Goal: Book appointment/travel/reservation

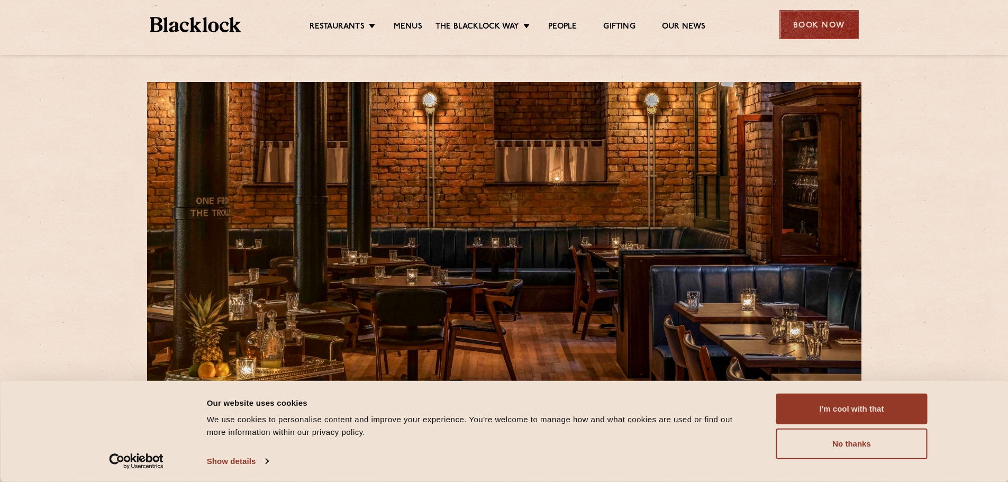
click at [791, 12] on div "Book Now" at bounding box center [819, 24] width 79 height 29
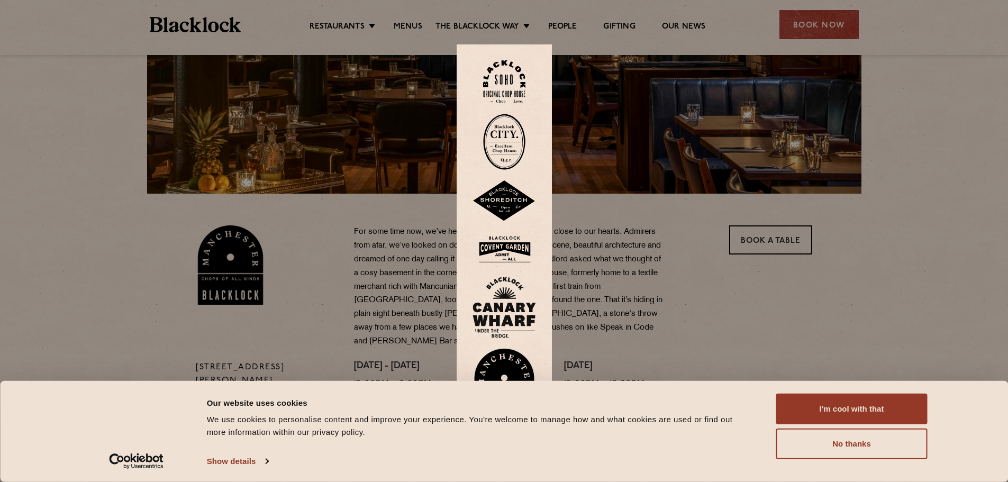
scroll to position [212, 0]
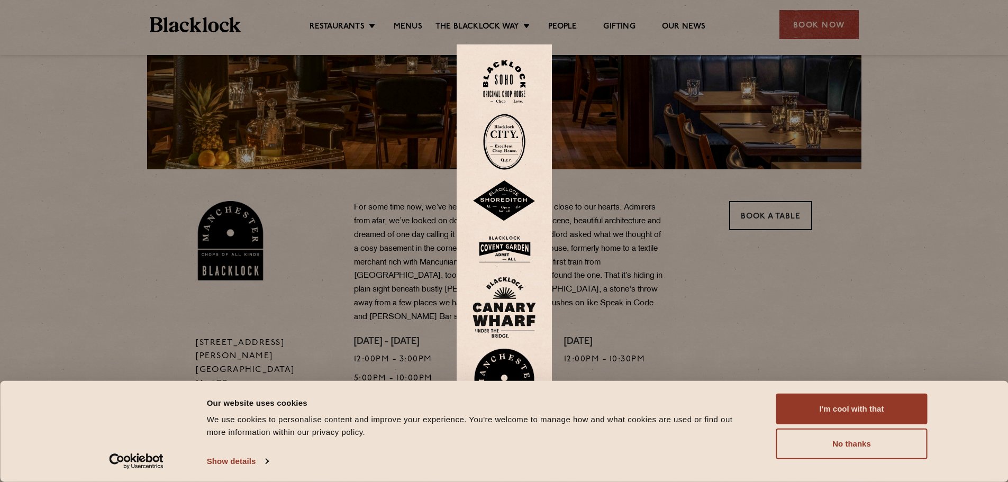
drag, startPoint x: 574, startPoint y: 369, endPoint x: 564, endPoint y: 339, distance: 31.1
drag, startPoint x: 564, startPoint y: 339, endPoint x: 892, endPoint y: 259, distance: 337.4
click at [890, 266] on div at bounding box center [504, 241] width 1008 height 482
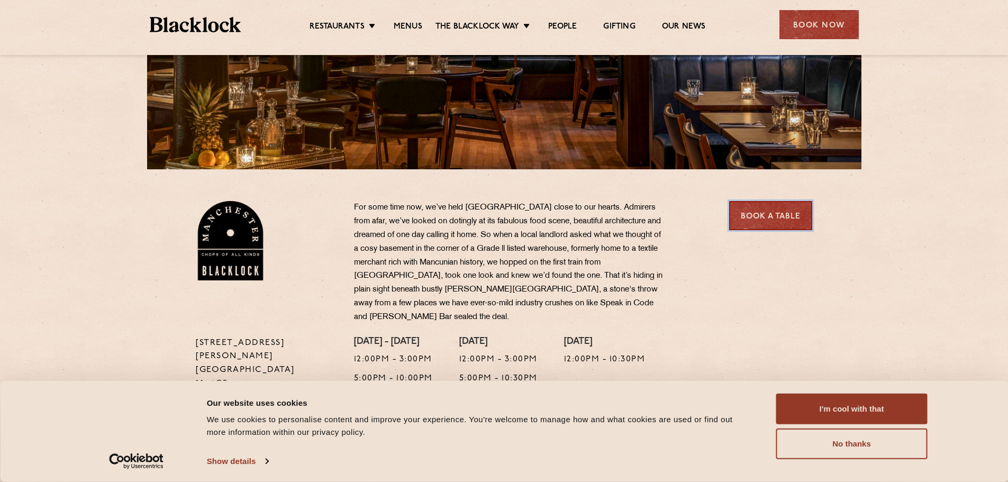
click at [784, 224] on link "Book a Table" at bounding box center [770, 215] width 83 height 29
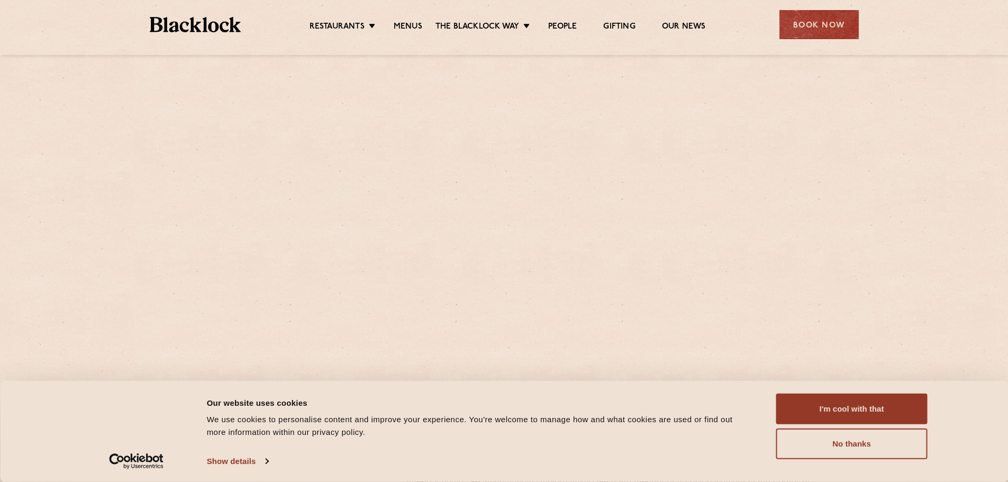
scroll to position [371, 0]
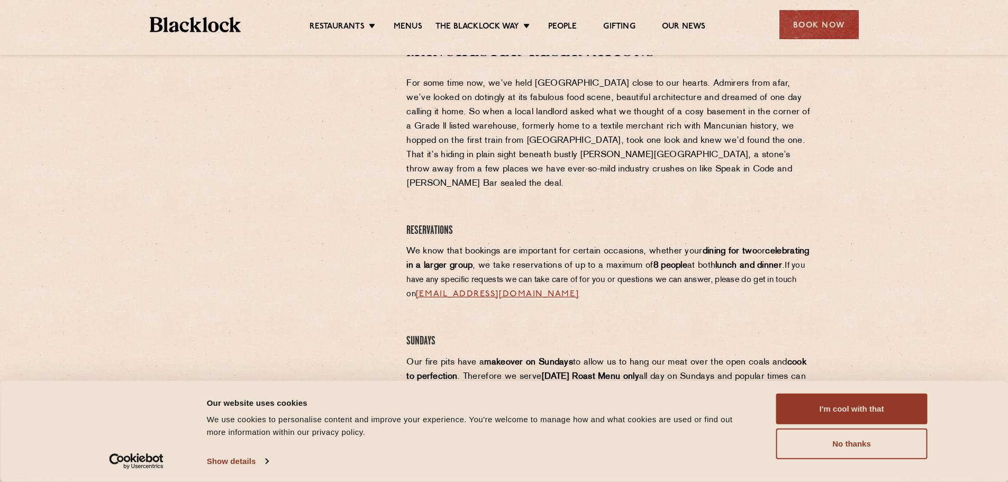
click at [385, 155] on div at bounding box center [293, 121] width 195 height 159
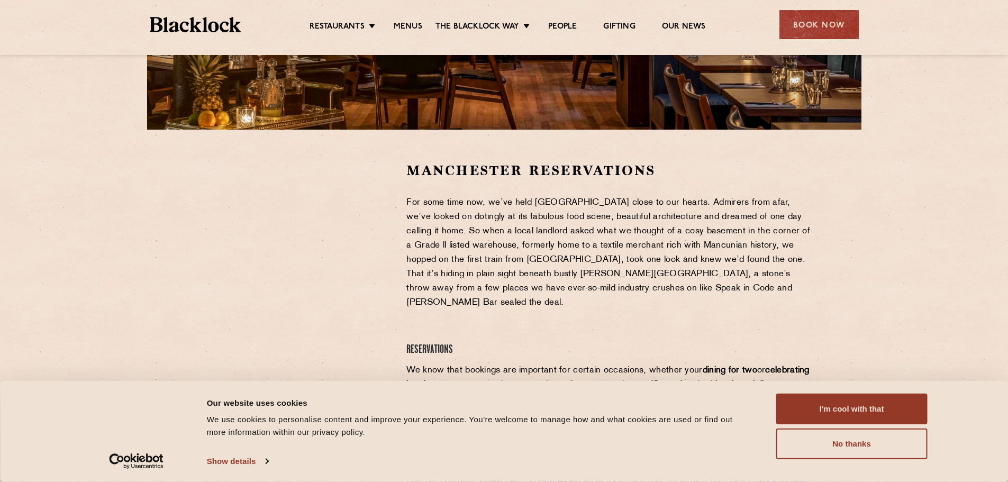
scroll to position [159, 0]
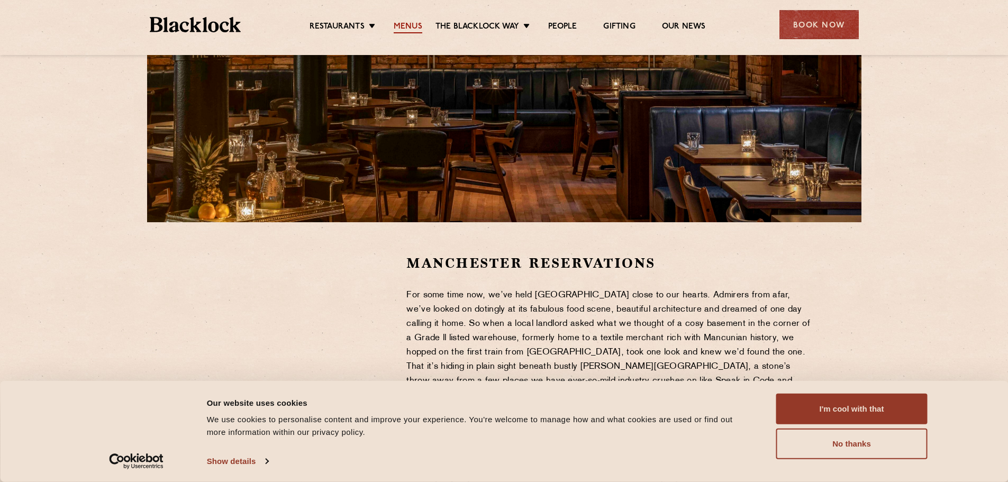
click at [419, 26] on link "Menus" at bounding box center [408, 28] width 29 height 12
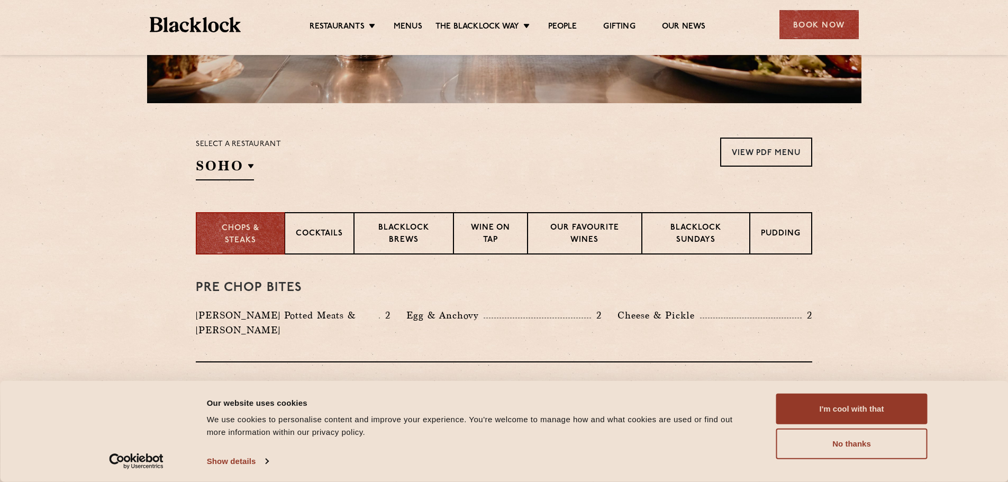
scroll to position [265, 0]
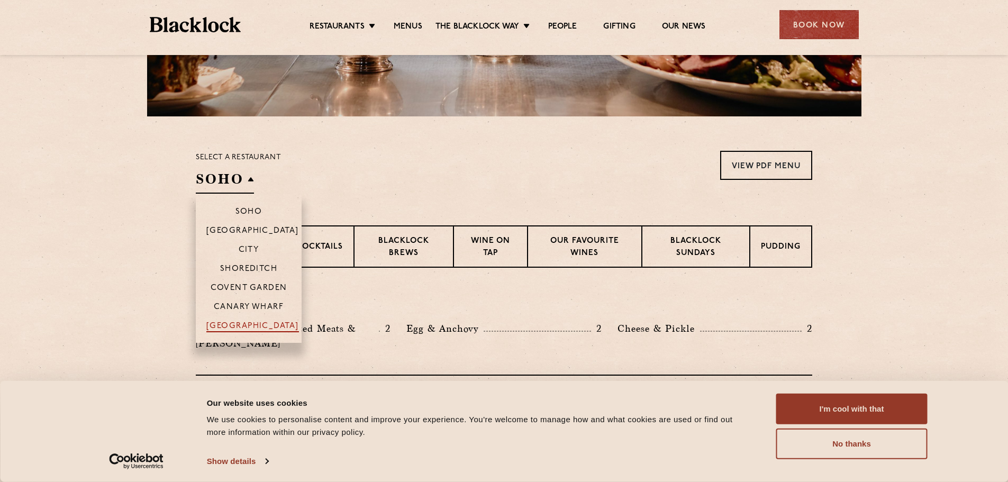
click at [275, 323] on p "[GEOGRAPHIC_DATA]" at bounding box center [252, 327] width 93 height 11
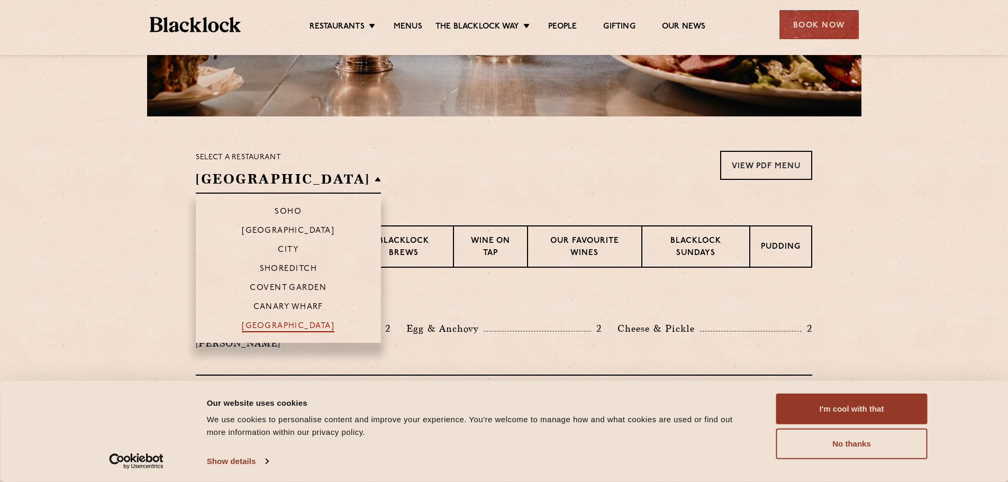
click at [288, 324] on p "[GEOGRAPHIC_DATA]" at bounding box center [288, 327] width 93 height 11
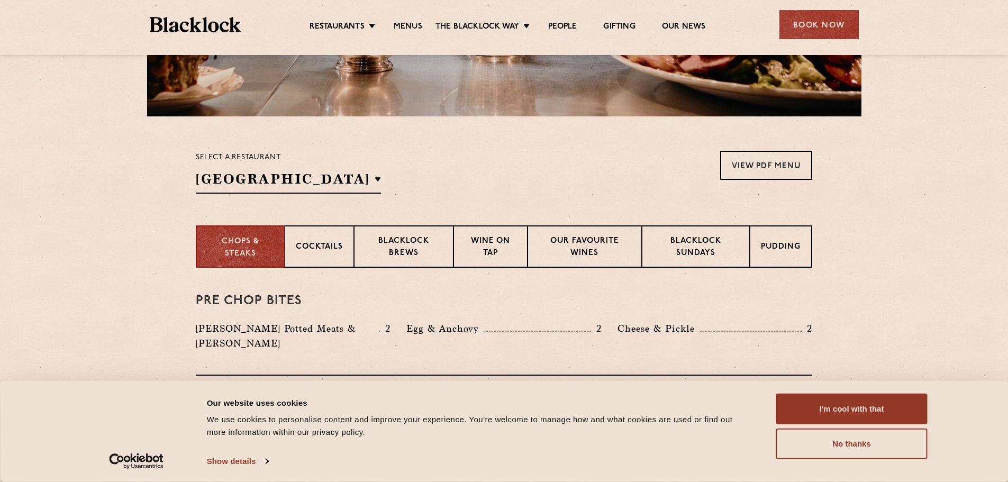
click at [542, 174] on div "Select a restaurant Manchester Soho Birmingham City Shoreditch Covent Garden Ca…" at bounding box center [504, 172] width 617 height 43
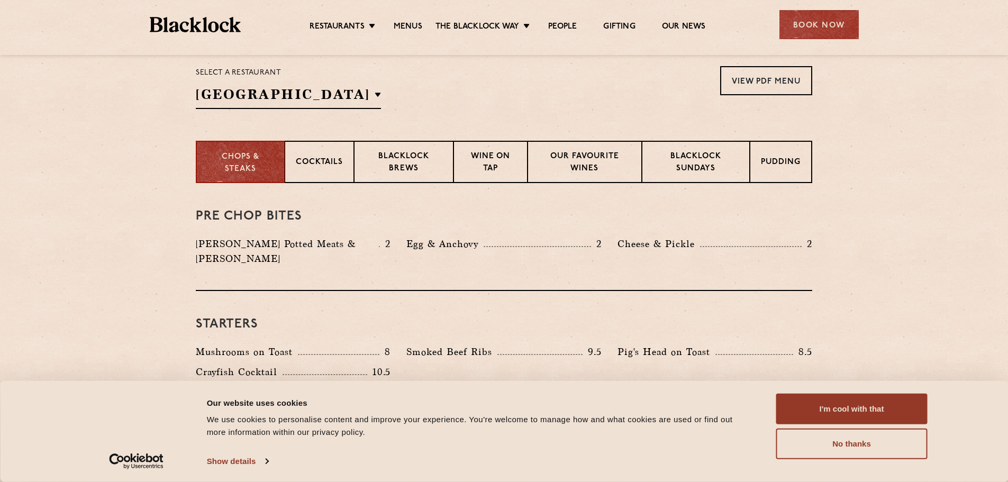
scroll to position [338, 0]
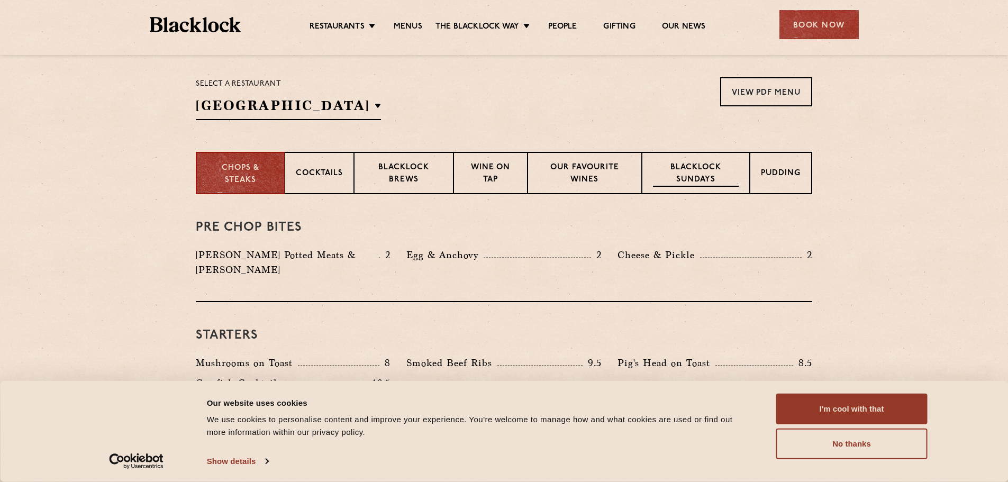
click at [711, 174] on p "Blacklock Sundays" at bounding box center [696, 174] width 86 height 25
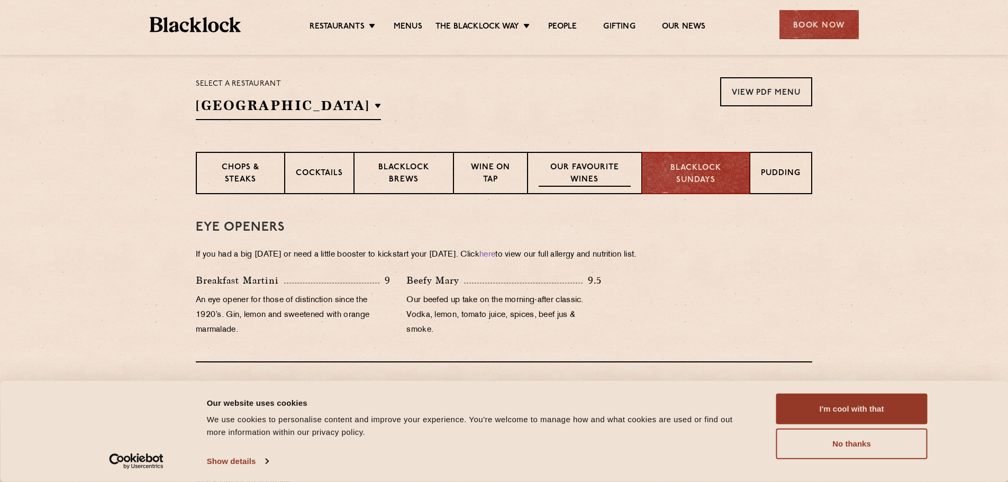
click at [594, 172] on p "Our favourite wines" at bounding box center [585, 174] width 92 height 25
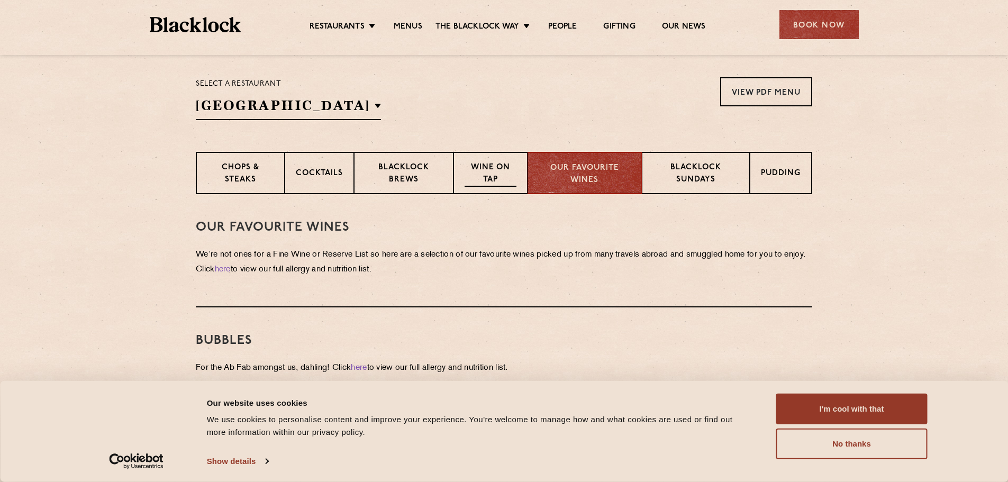
click at [483, 164] on p "Wine on Tap" at bounding box center [491, 174] width 52 height 25
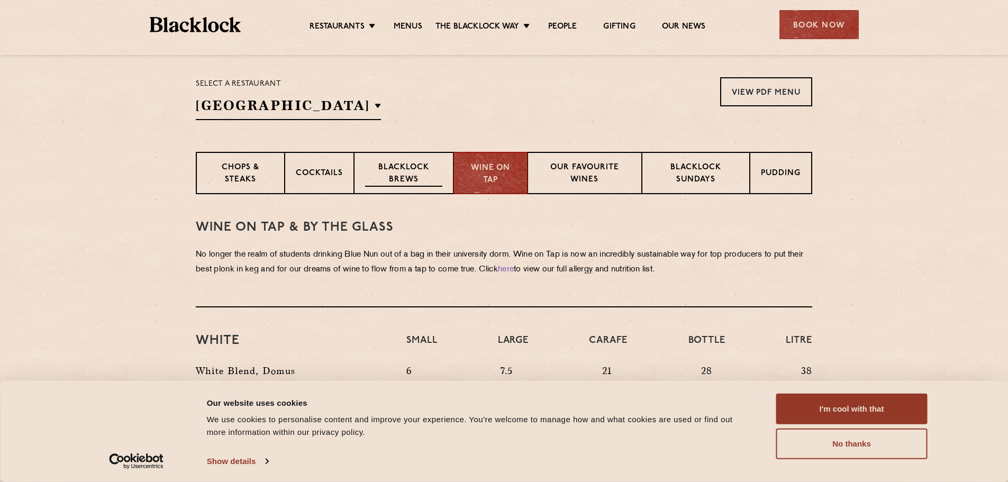
click at [412, 161] on div "Blacklock Brews" at bounding box center [404, 173] width 100 height 42
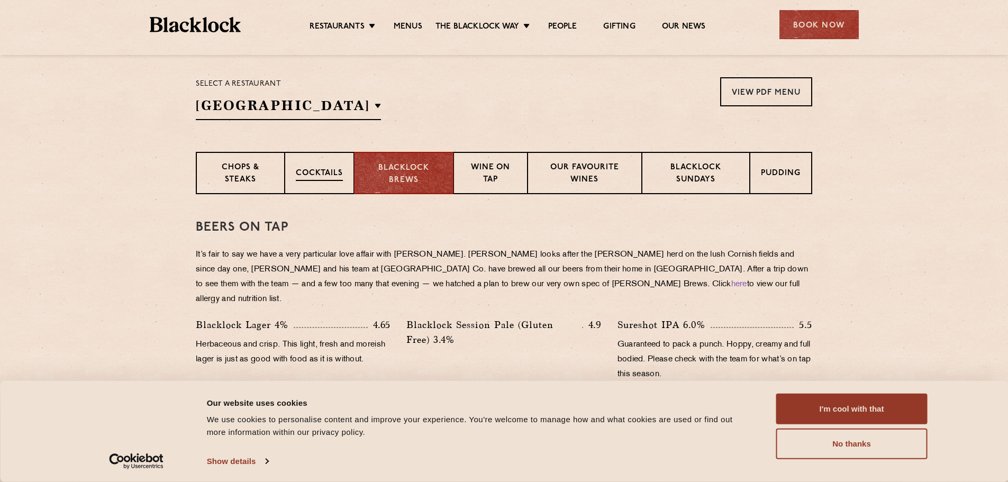
click at [305, 177] on p "Cocktails" at bounding box center [319, 174] width 47 height 13
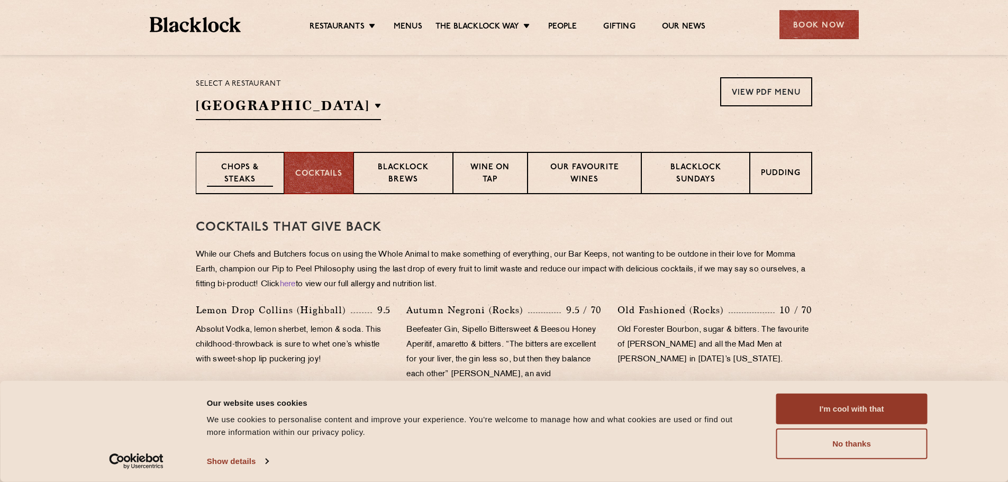
click at [249, 174] on p "Chops & Steaks" at bounding box center [240, 174] width 66 height 25
